Goal: Information Seeking & Learning: Learn about a topic

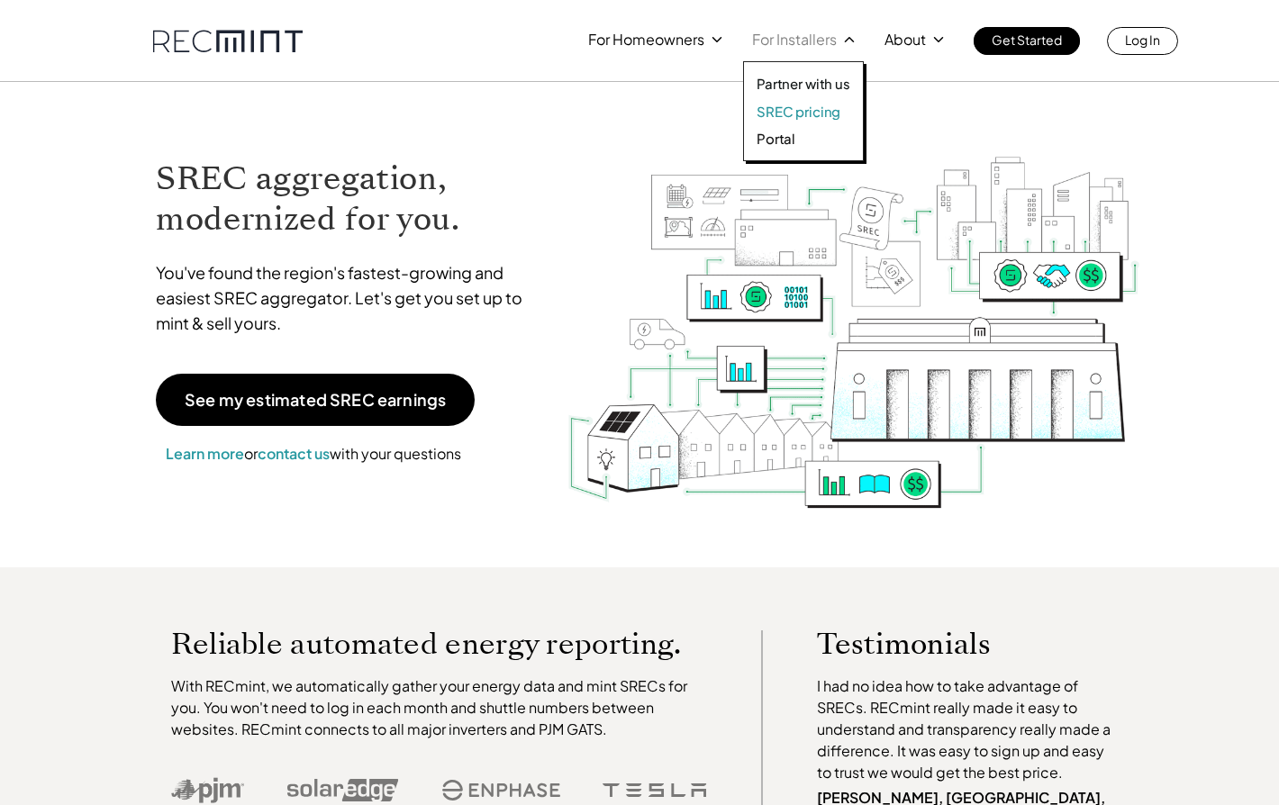
click at [795, 110] on p "SREC pricing" at bounding box center [799, 112] width 84 height 18
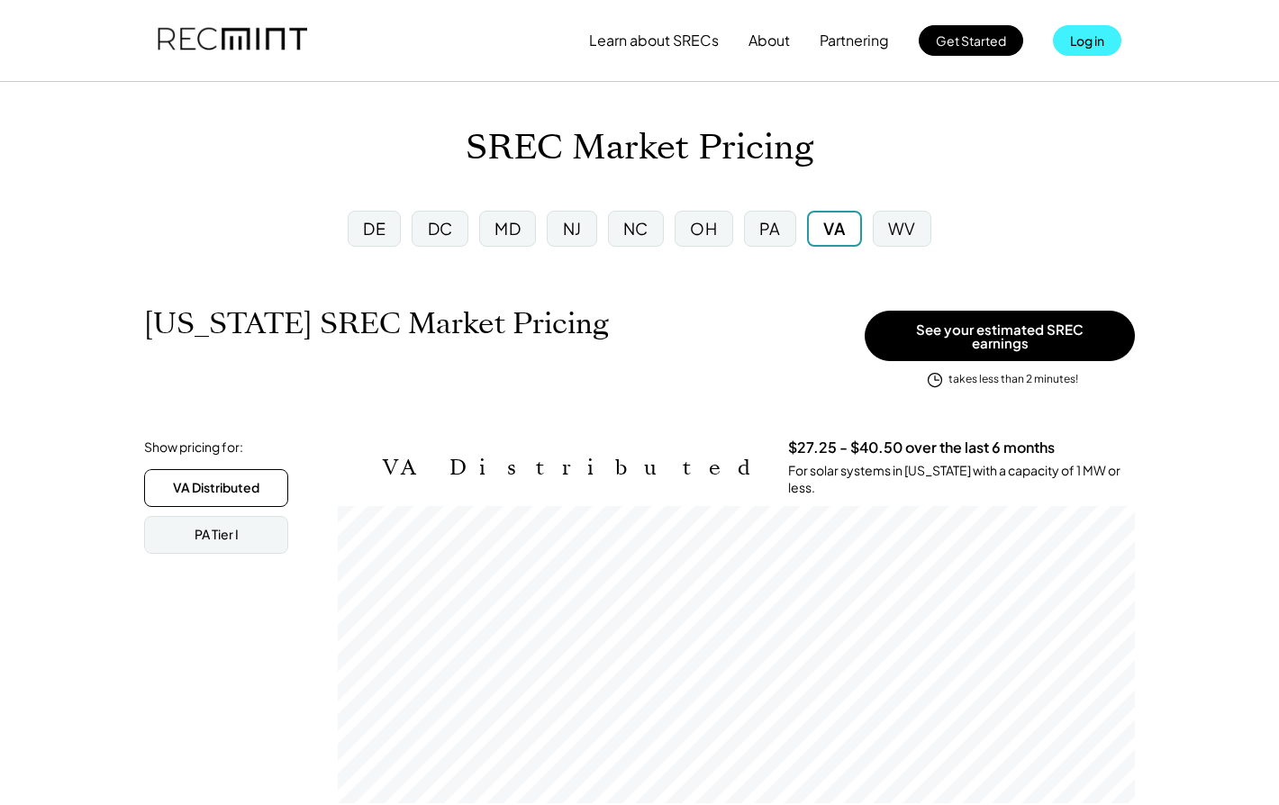
click at [1093, 42] on button "Log in" at bounding box center [1087, 40] width 68 height 31
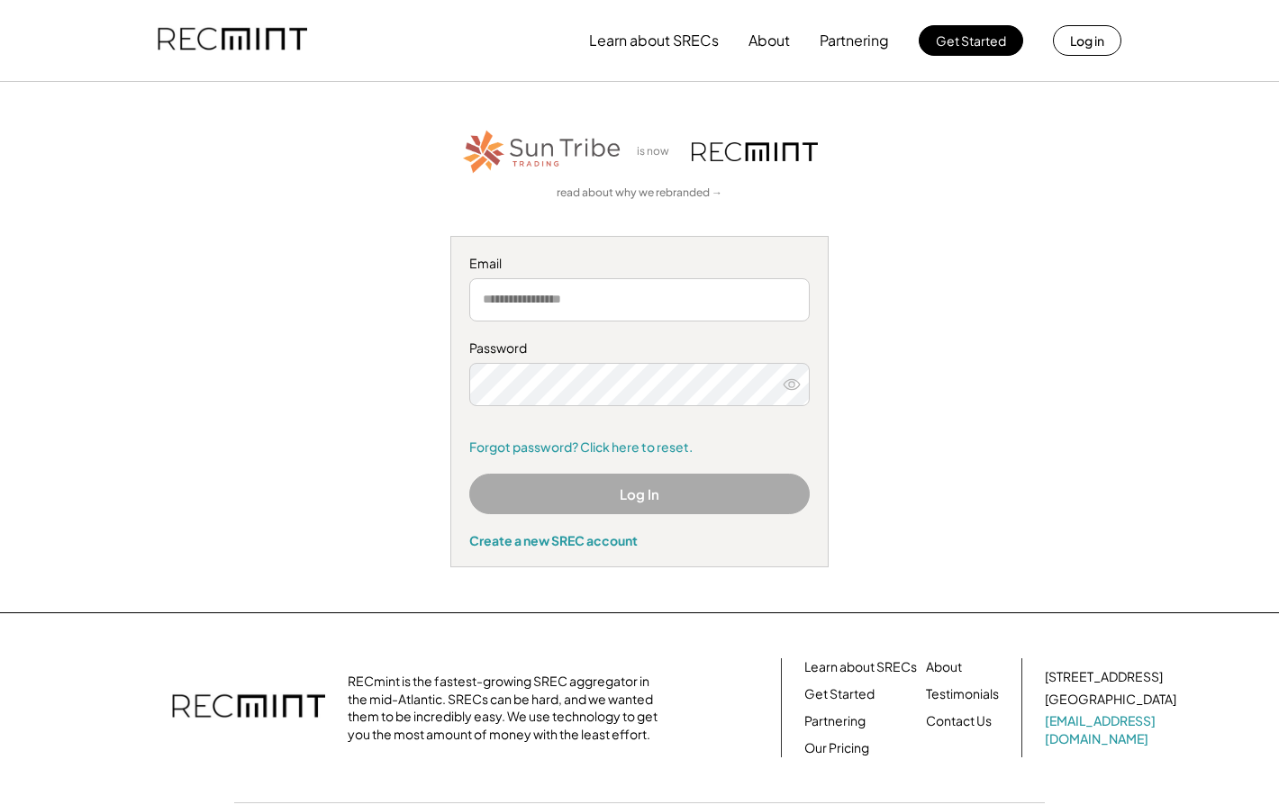
type input "**********"
click at [678, 494] on button "Log In" at bounding box center [639, 494] width 341 height 41
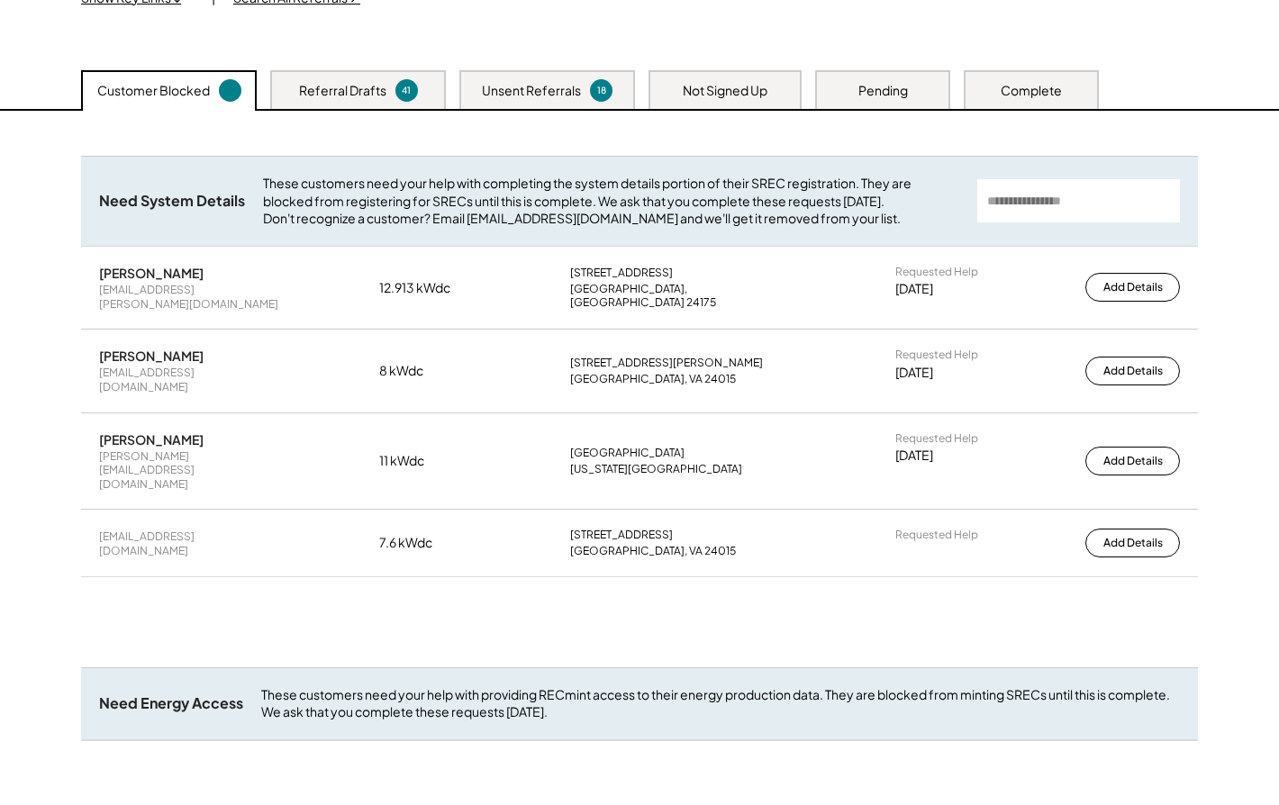
scroll to position [214, 0]
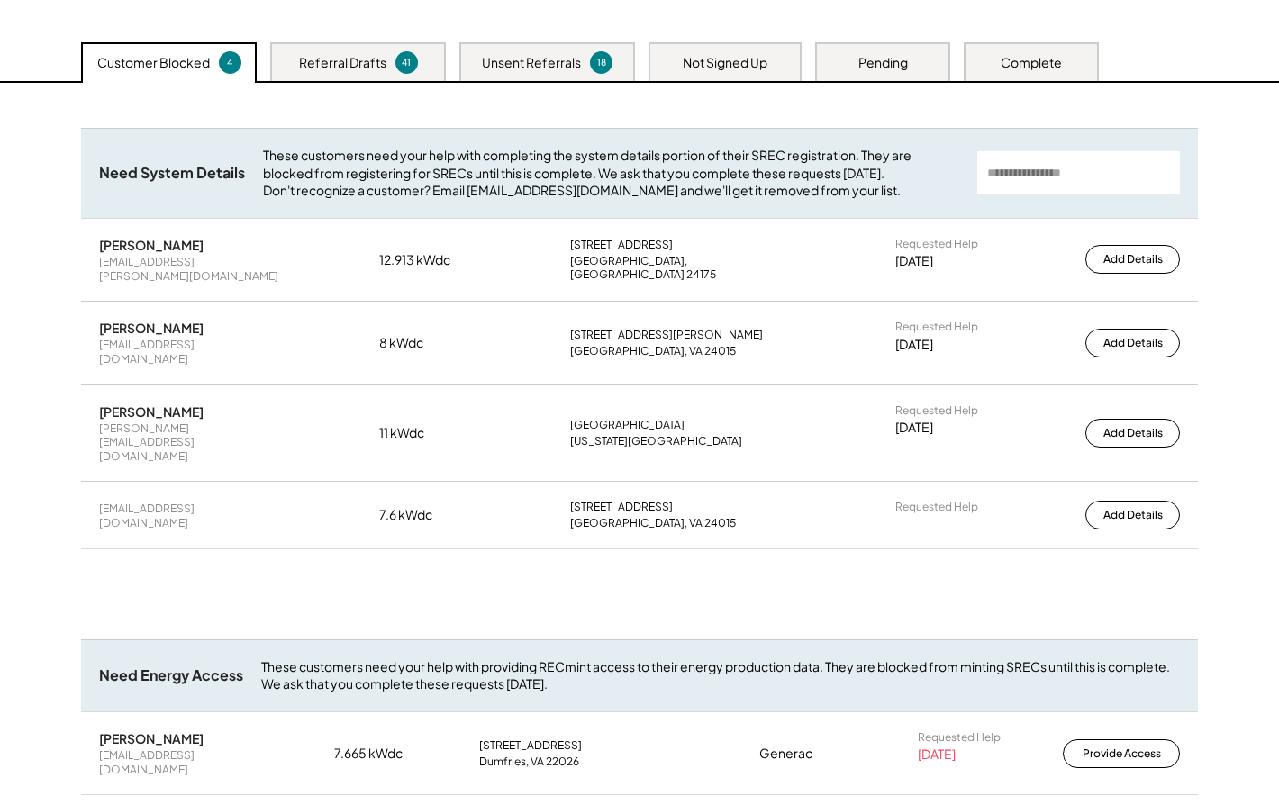
click at [337, 59] on div "Referral Drafts" at bounding box center [342, 63] width 87 height 18
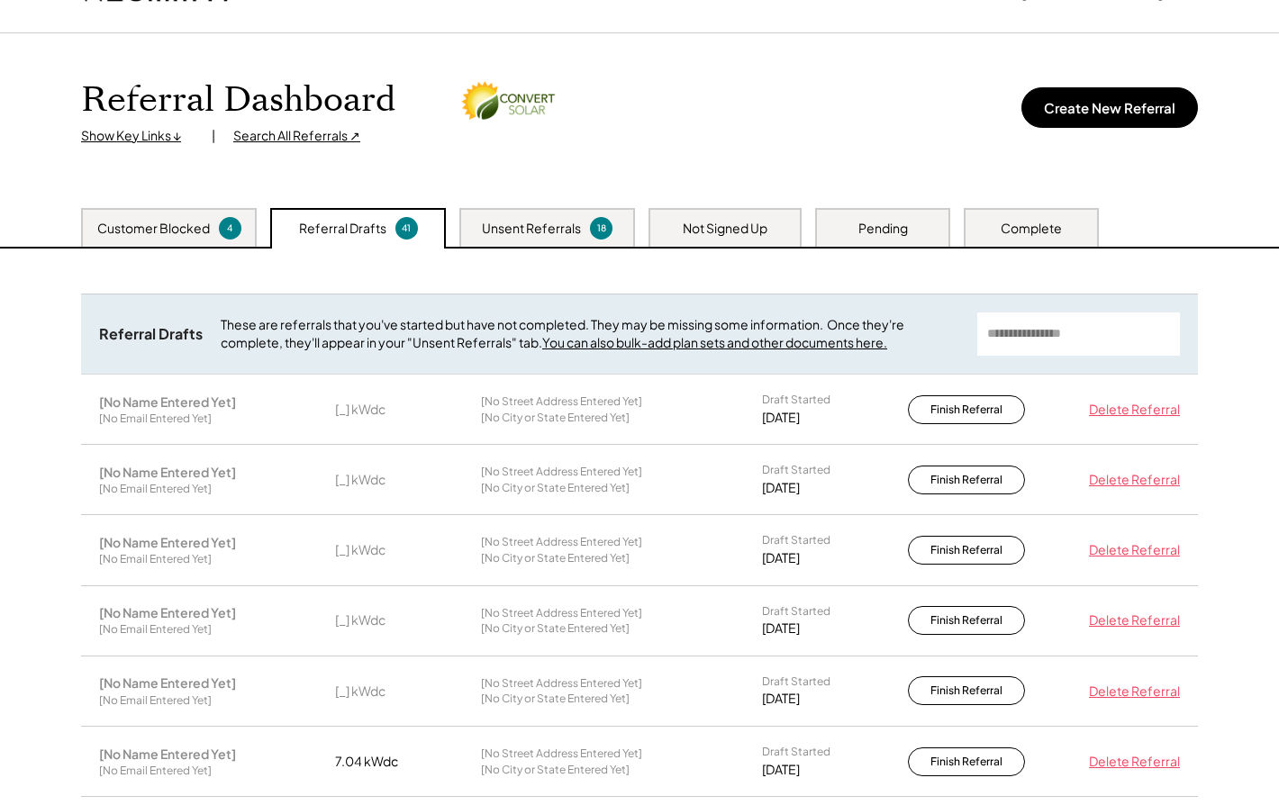
scroll to position [0, 0]
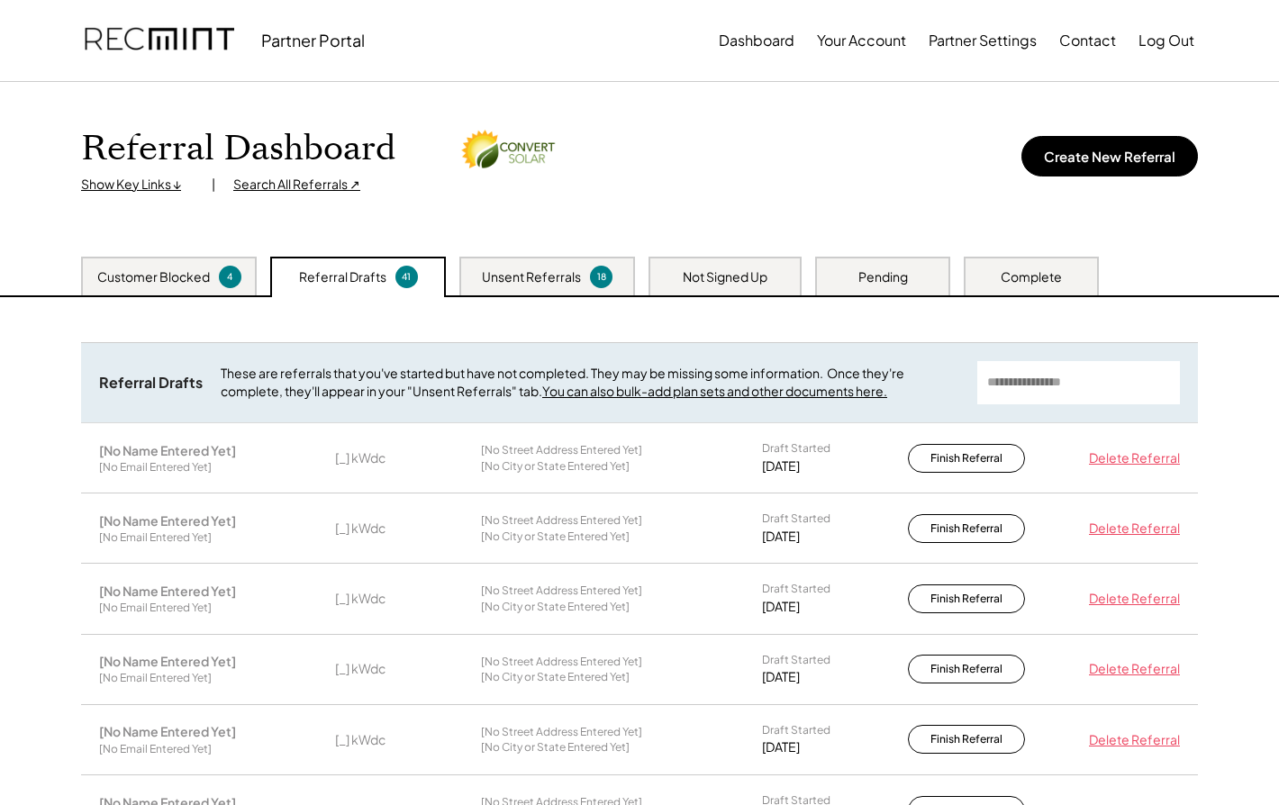
click at [137, 277] on div "Customer Blocked" at bounding box center [153, 277] width 113 height 18
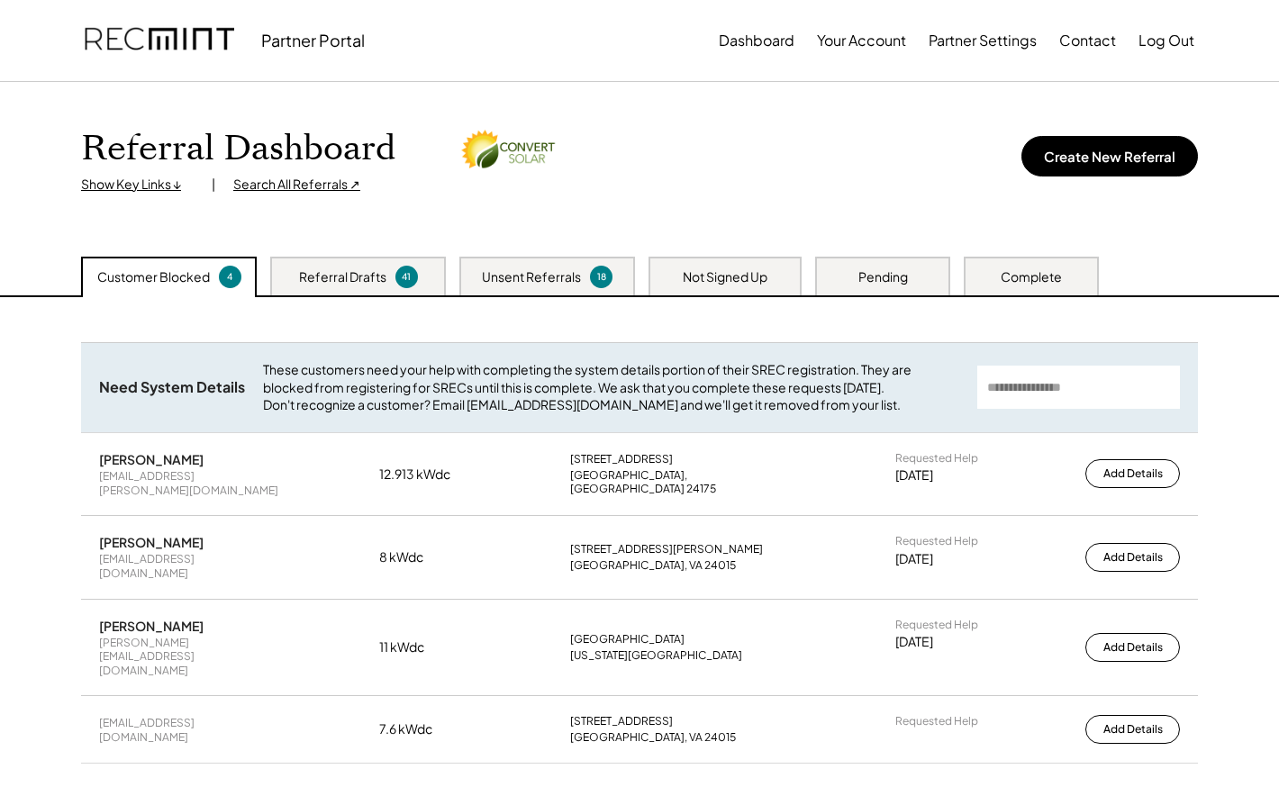
click at [504, 276] on div "Unsent Referrals" at bounding box center [531, 277] width 99 height 18
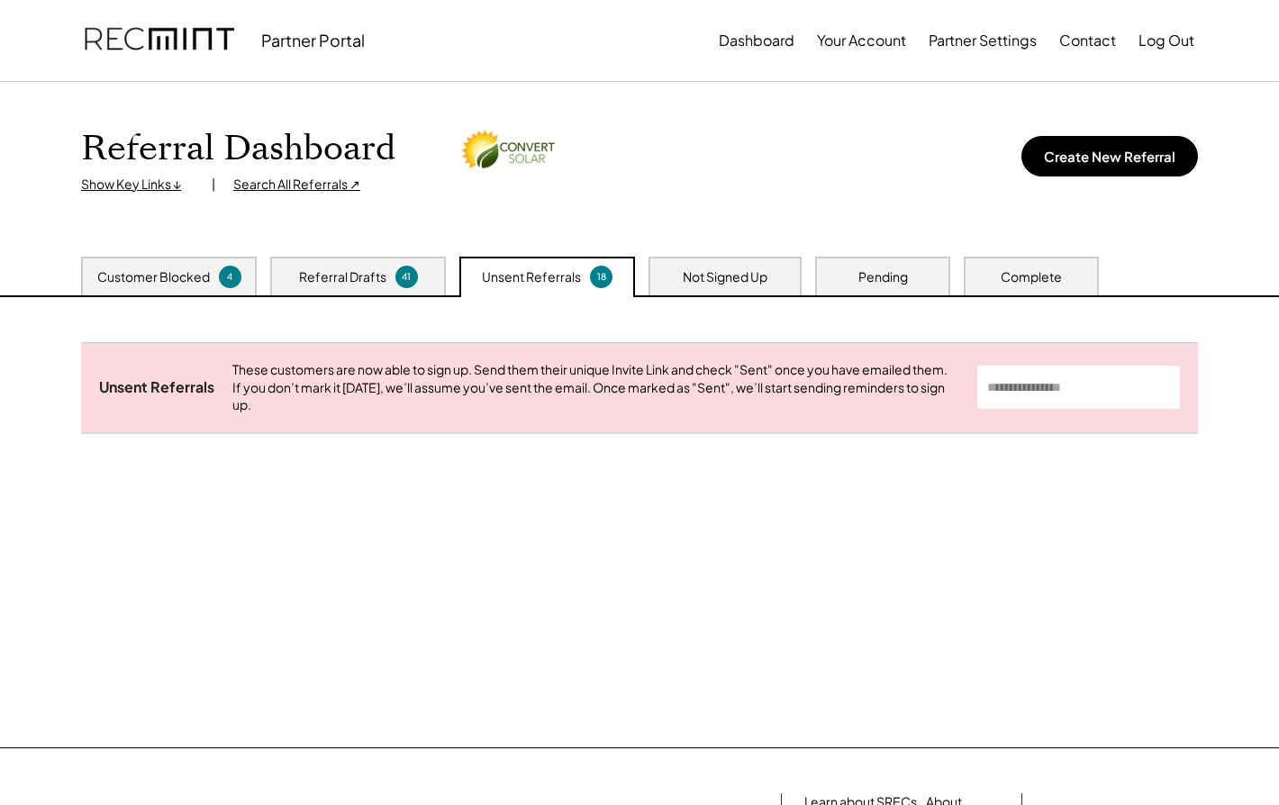
drag, startPoint x: 357, startPoint y: 283, endPoint x: 295, endPoint y: 278, distance: 61.4
click at [348, 283] on div "Referral Drafts" at bounding box center [342, 277] width 87 height 18
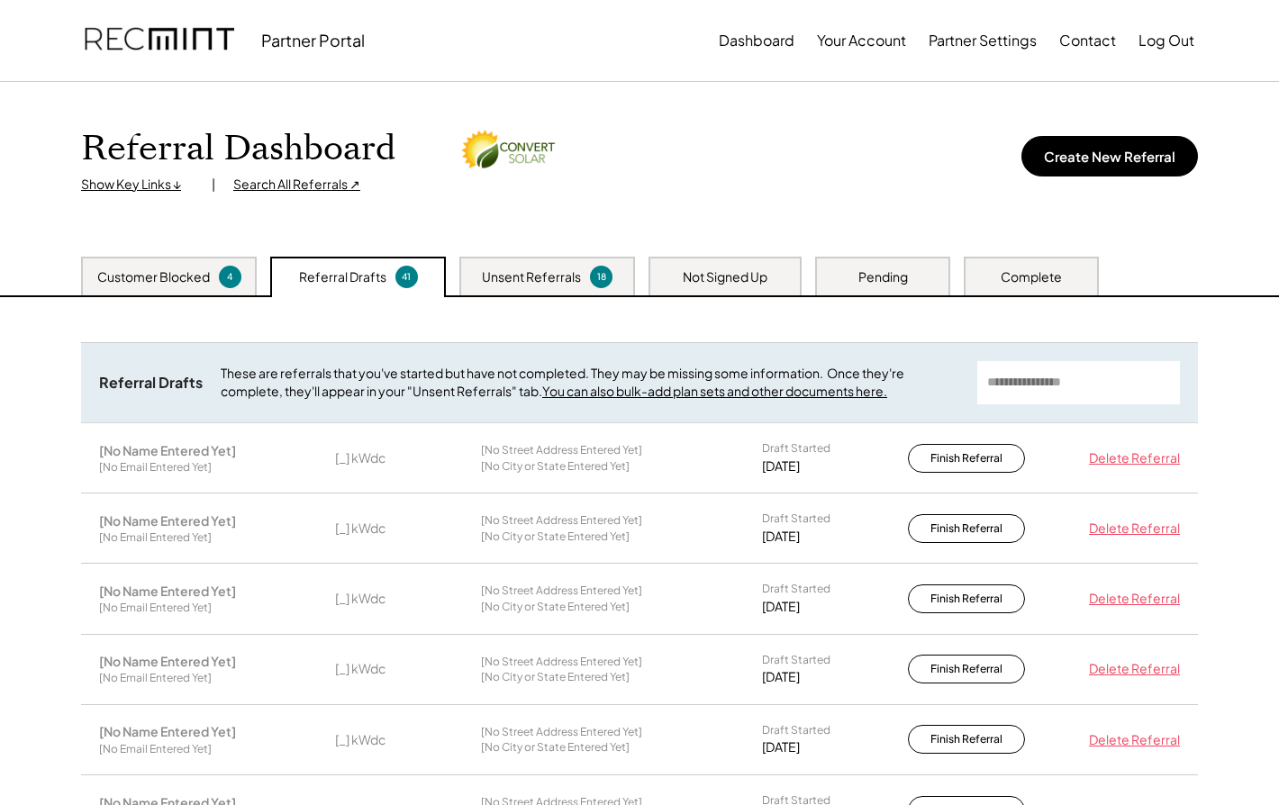
click at [159, 278] on div "Customer Blocked" at bounding box center [153, 277] width 113 height 18
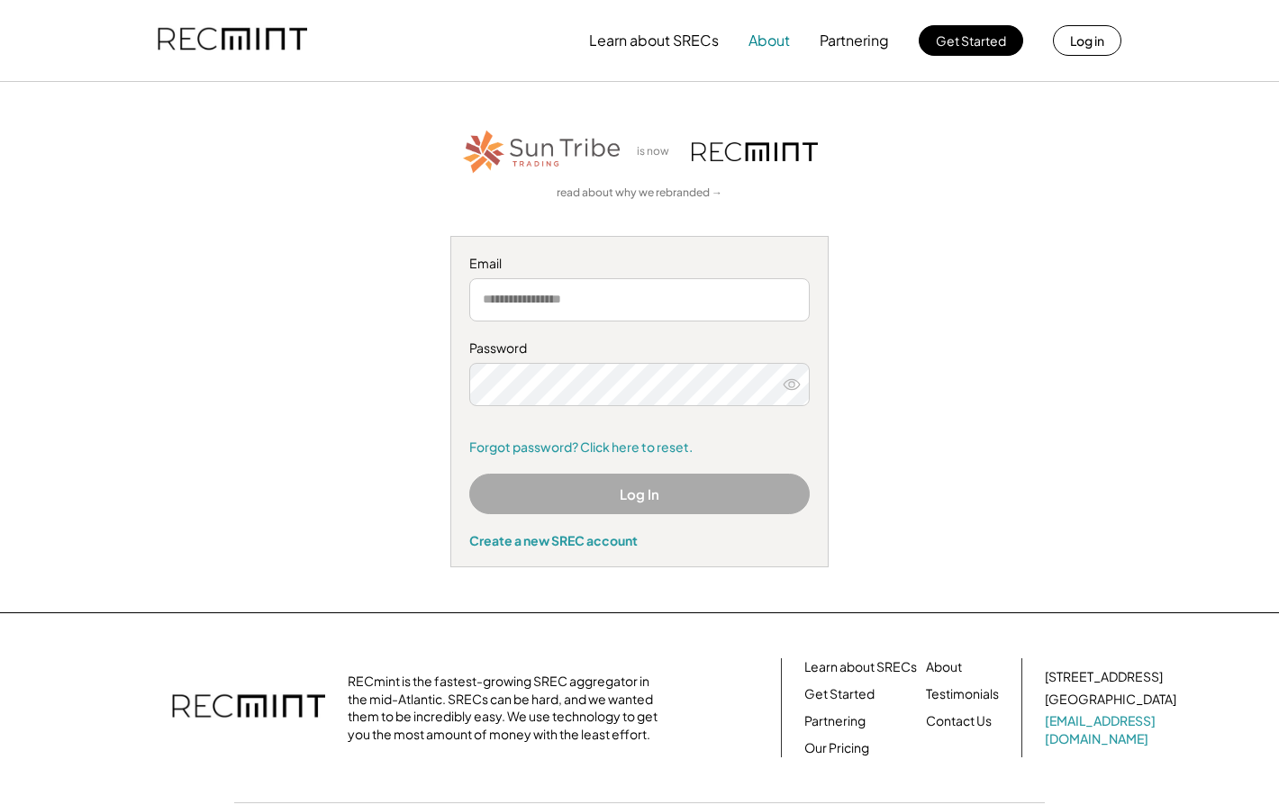
click at [766, 41] on button "About" at bounding box center [769, 41] width 41 height 36
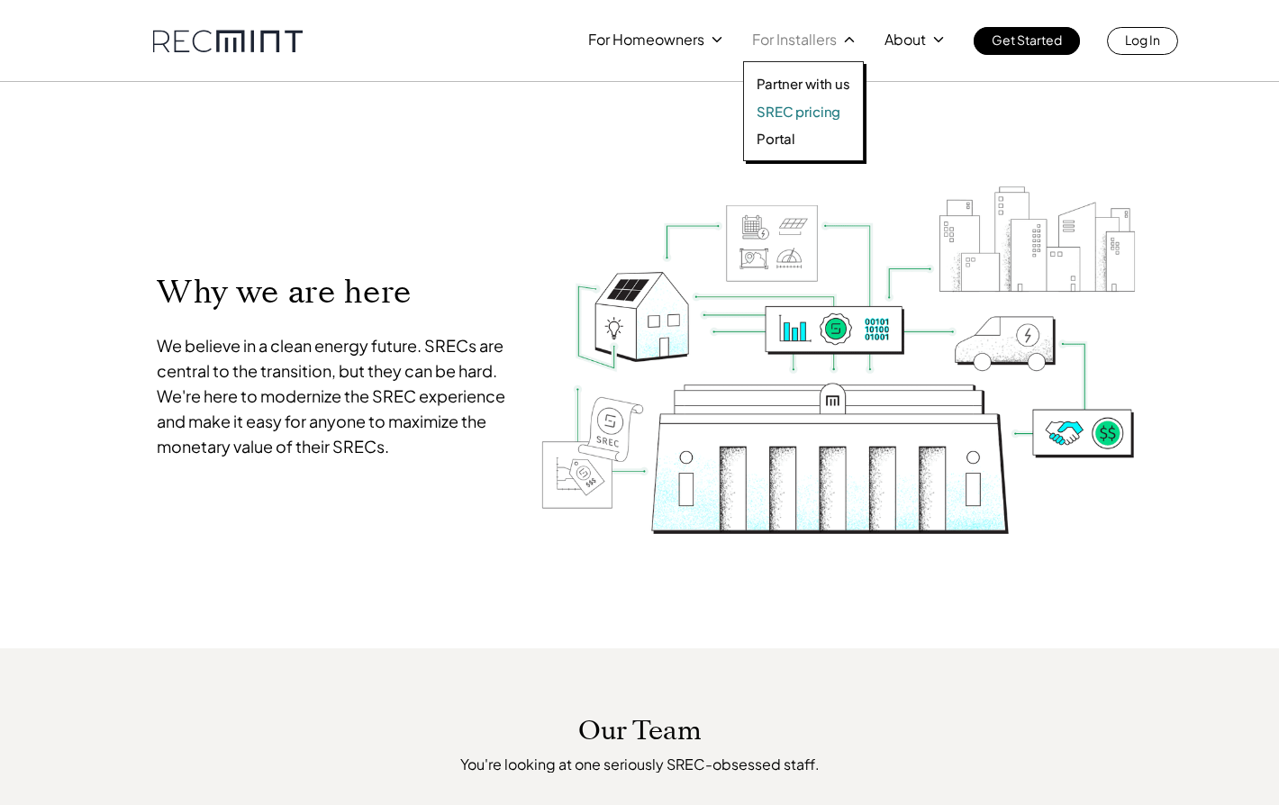
click at [793, 109] on p "SREC pricing" at bounding box center [799, 112] width 84 height 18
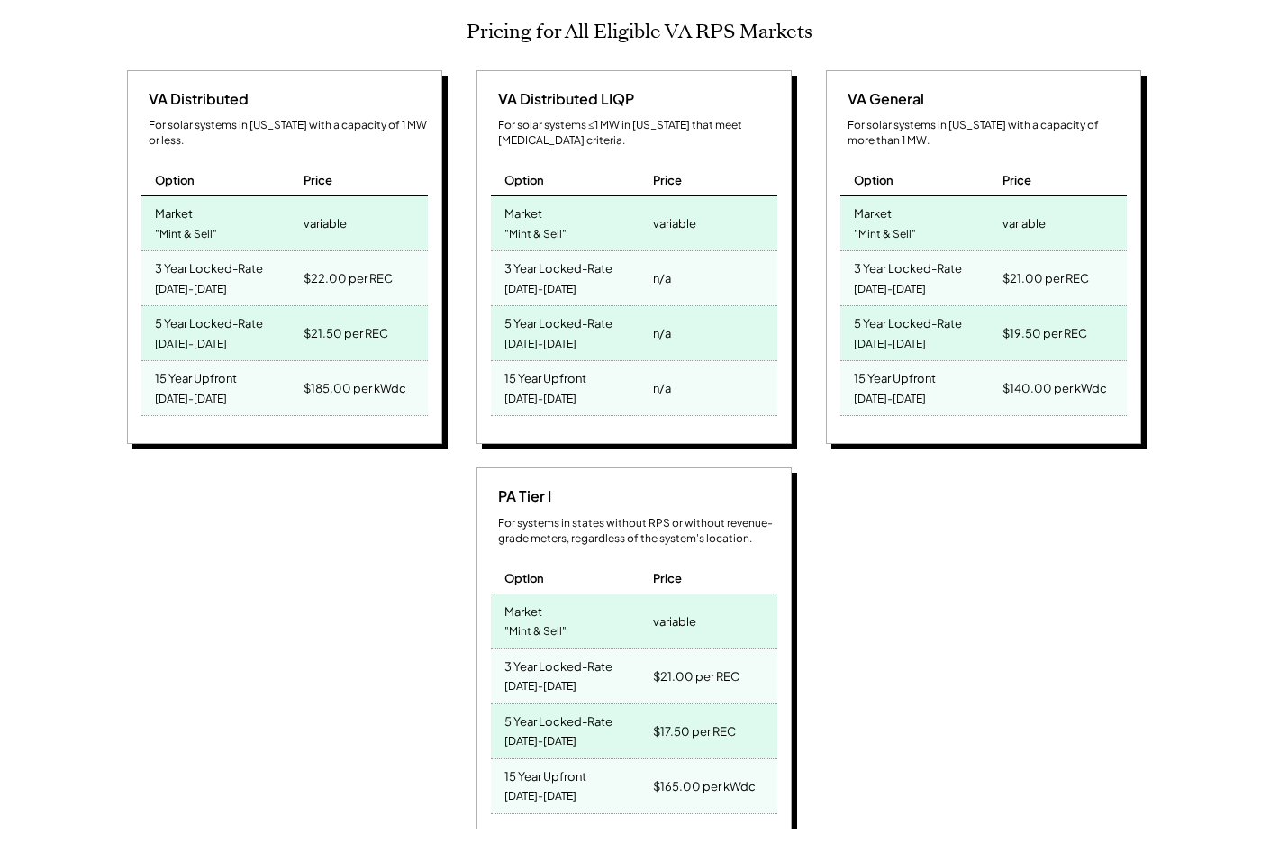
scroll to position [883, 0]
